Goal: Check status: Check status

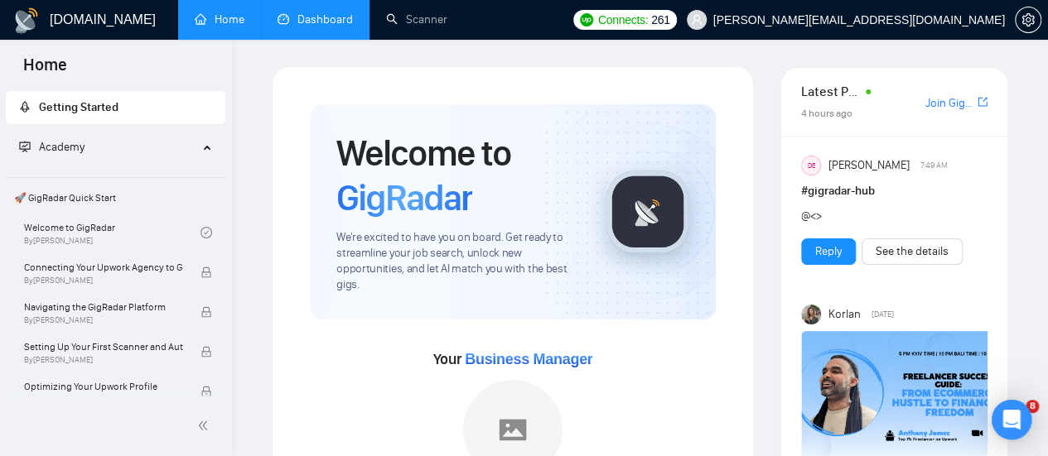
click at [314, 19] on link "Dashboard" at bounding box center [314, 19] width 75 height 14
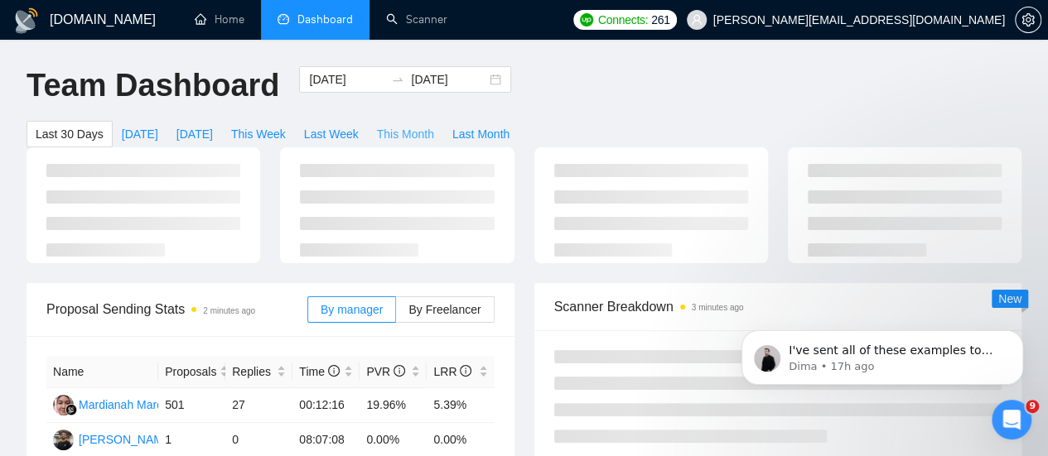
click at [434, 125] on span "This Month" at bounding box center [405, 134] width 57 height 18
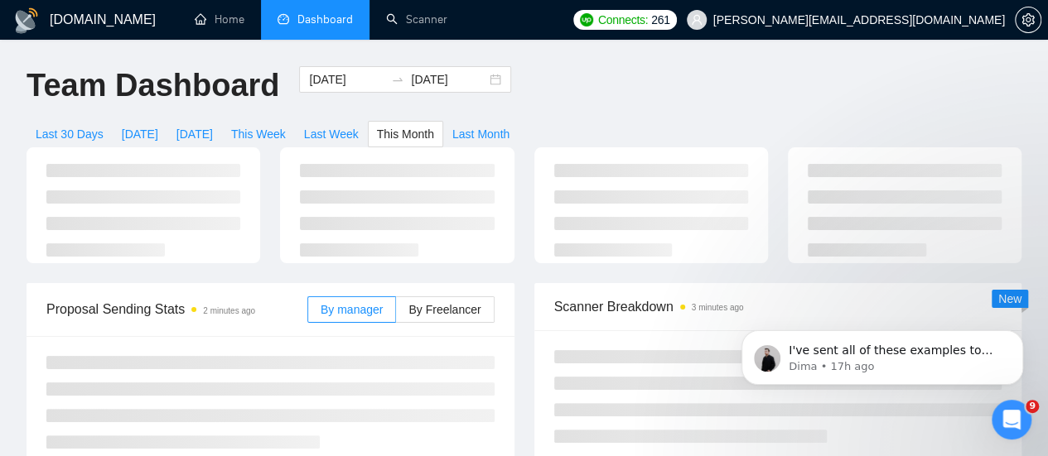
type input "[DATE]"
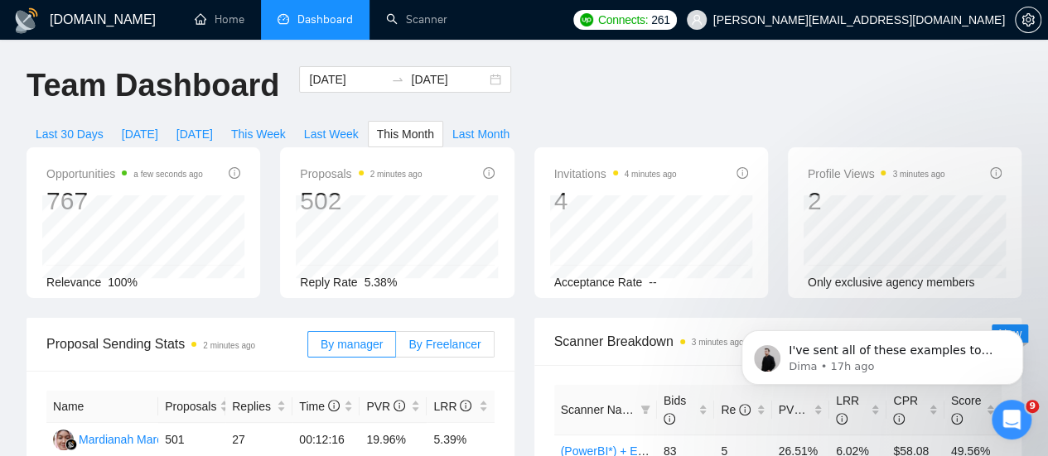
click at [434, 338] on span "By Freelancer" at bounding box center [444, 344] width 72 height 13
click at [396, 349] on input "By Freelancer" at bounding box center [396, 349] width 0 height 0
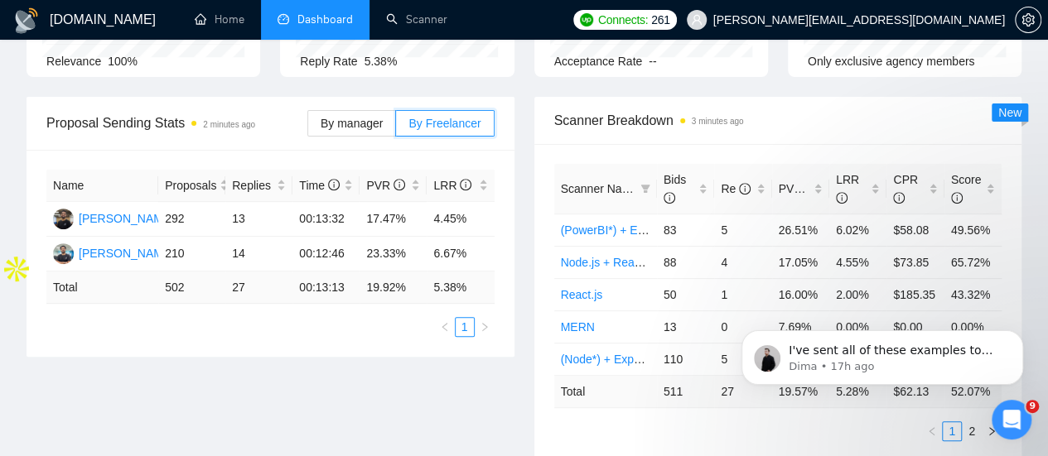
scroll to position [228, 0]
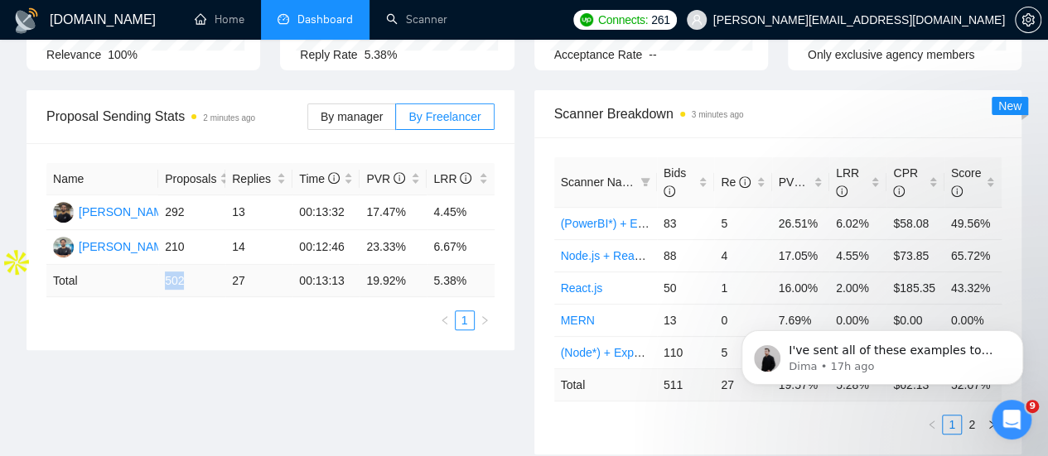
drag, startPoint x: 157, startPoint y: 258, endPoint x: 188, endPoint y: 256, distance: 30.7
click at [188, 265] on tr "Total 502 27 00:13:13 19.92 % 5.38 %" at bounding box center [270, 281] width 448 height 32
